Goal: Information Seeking & Learning: Learn about a topic

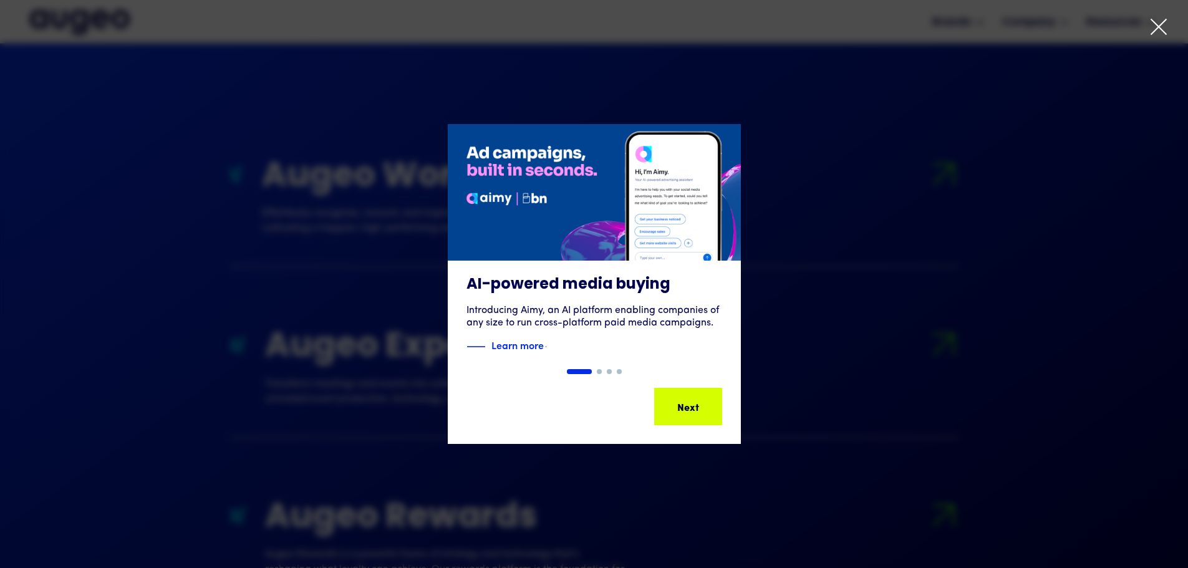
click at [1156, 25] on icon at bounding box center [1158, 26] width 19 height 19
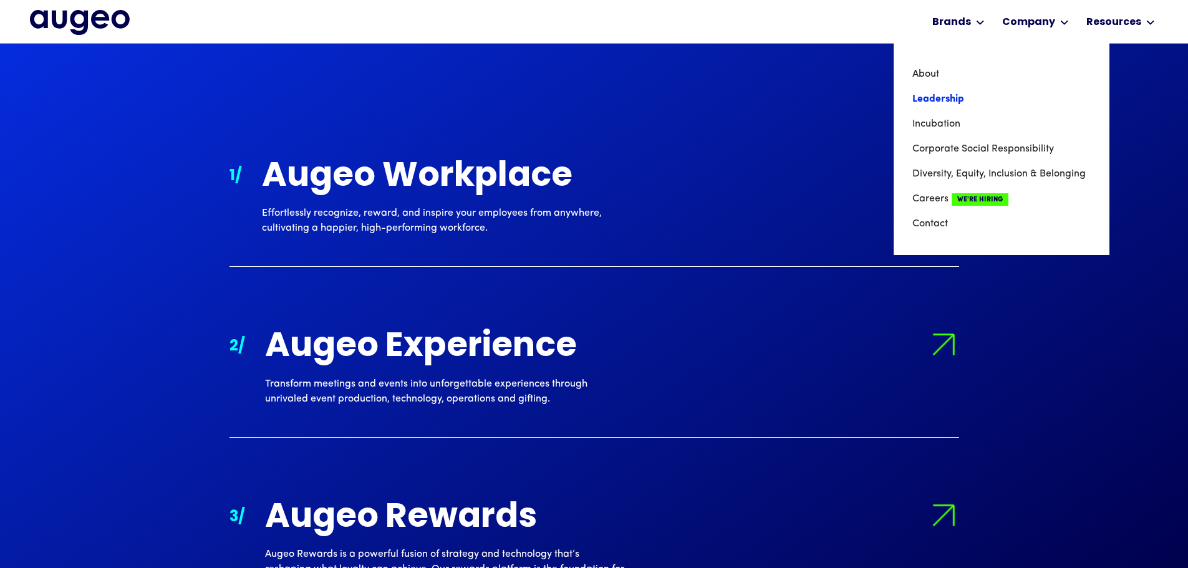
click at [979, 100] on link "Leadership" at bounding box center [1001, 99] width 178 height 25
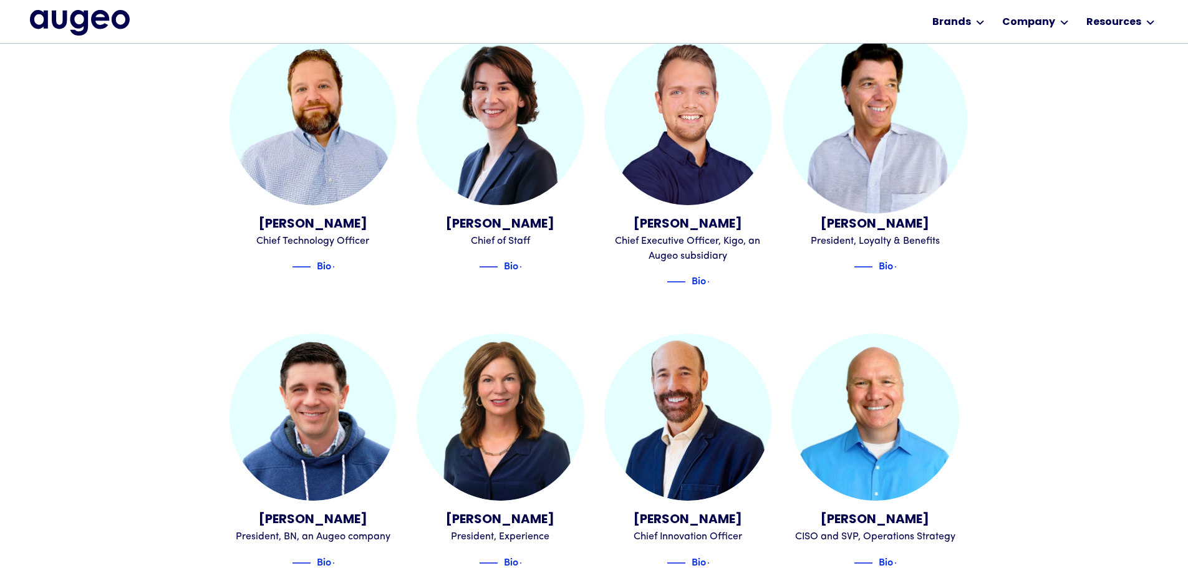
scroll to position [786, 0]
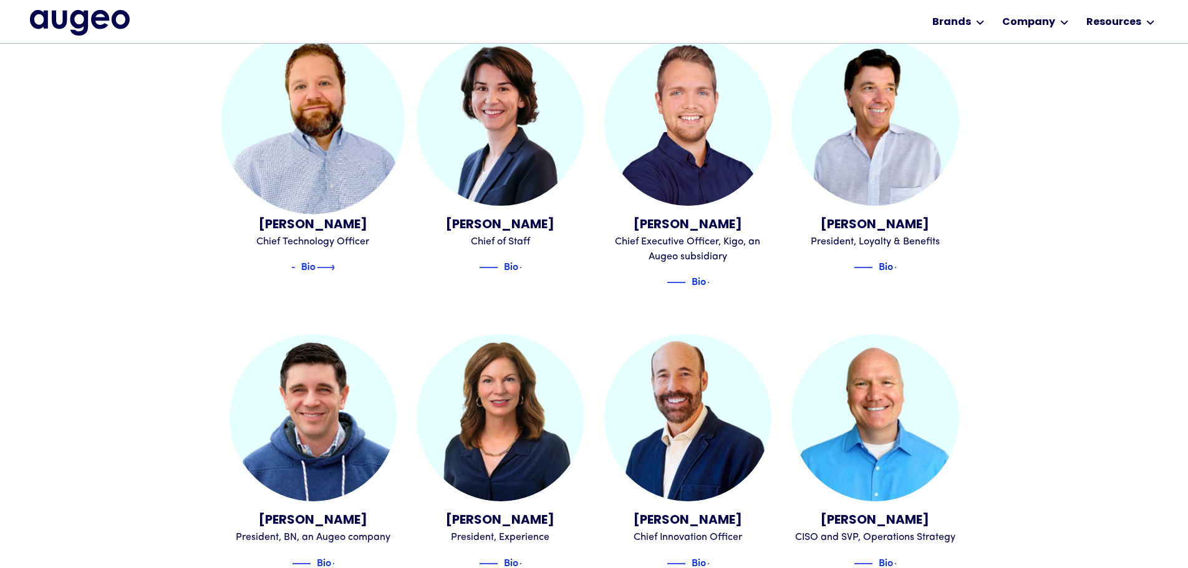
click at [322, 260] on div "Bio" at bounding box center [308, 267] width 65 height 15
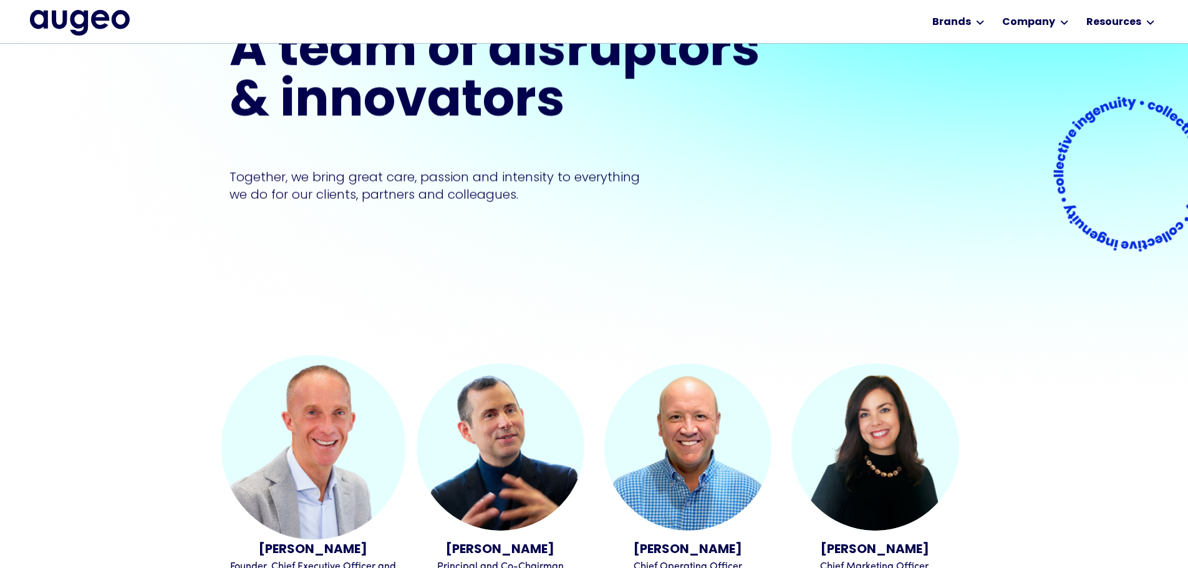
click at [330, 559] on div "Founder, Chief Executive Officer and Co-Chairman" at bounding box center [313, 574] width 168 height 30
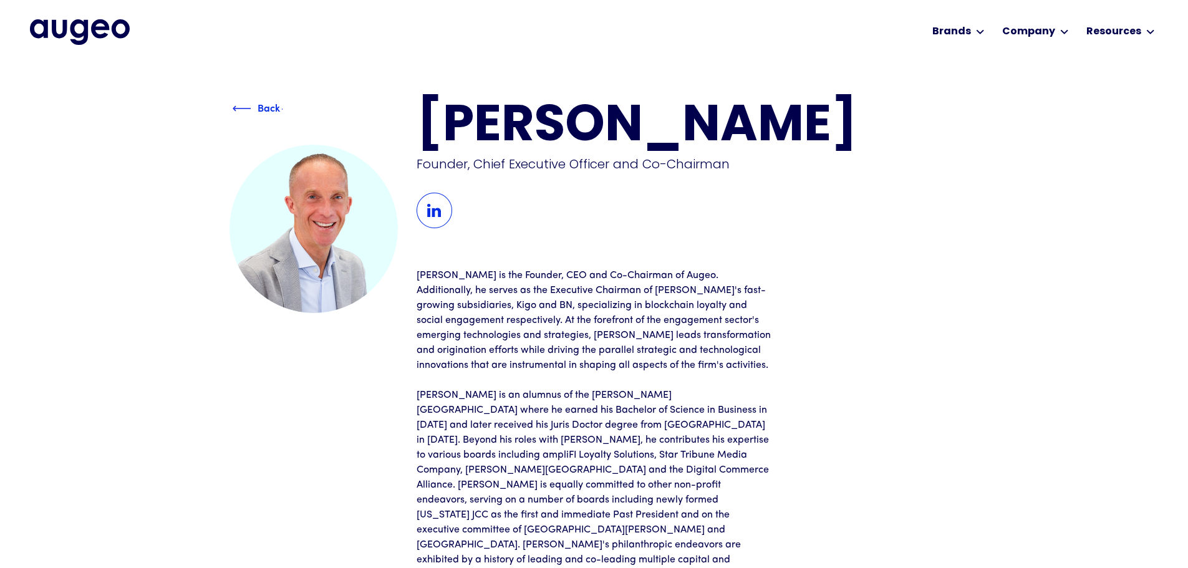
click at [251, 104] on img at bounding box center [242, 108] width 19 height 15
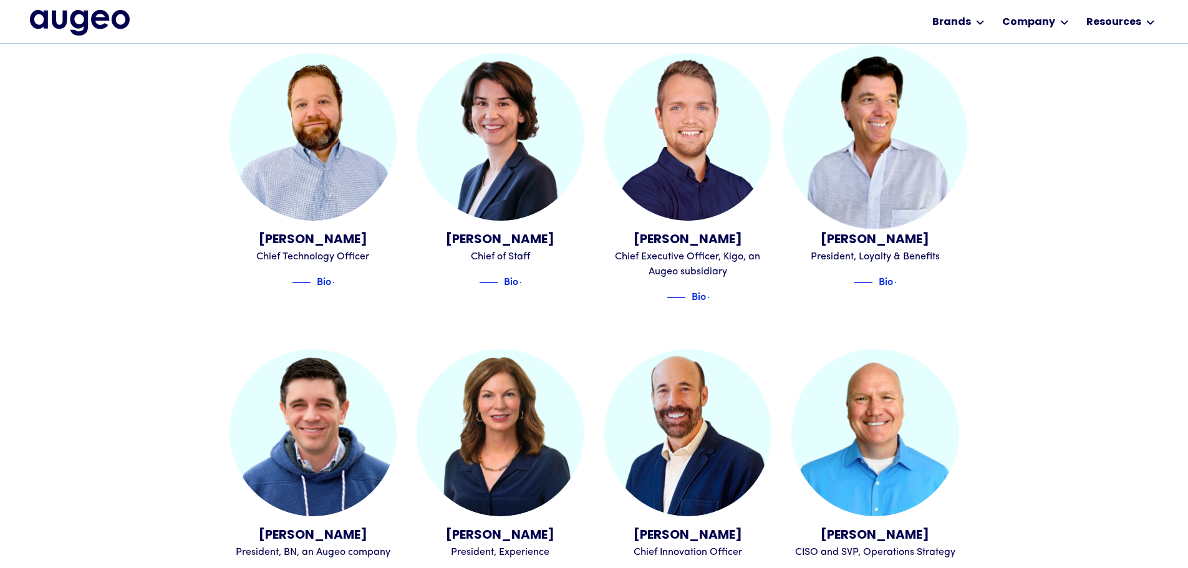
scroll to position [770, 0]
